Goal: Obtain resource: Download file/media

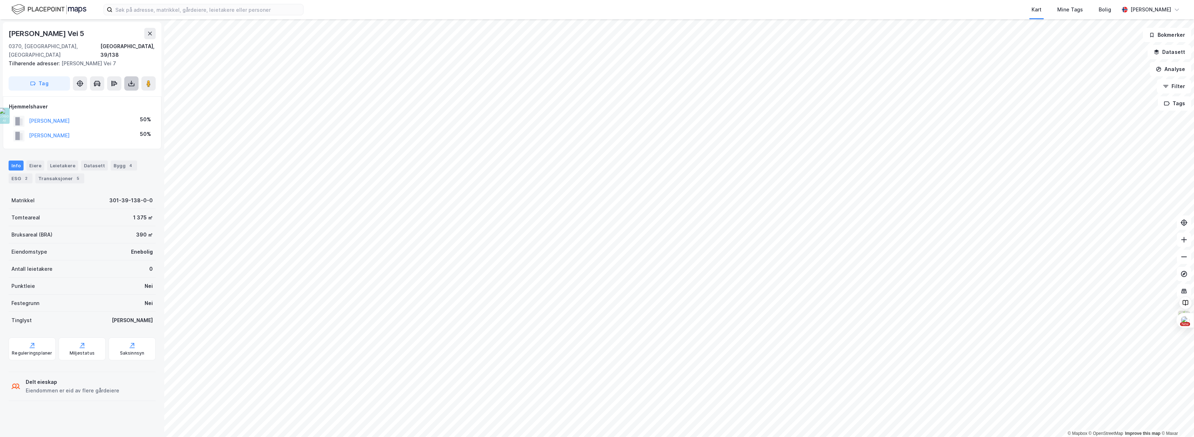
click at [131, 81] on icon at bounding box center [131, 83] width 1 height 4
click at [101, 95] on div "Last ned grunnbok" at bounding box center [95, 98] width 41 height 6
